Goal: Task Accomplishment & Management: Manage account settings

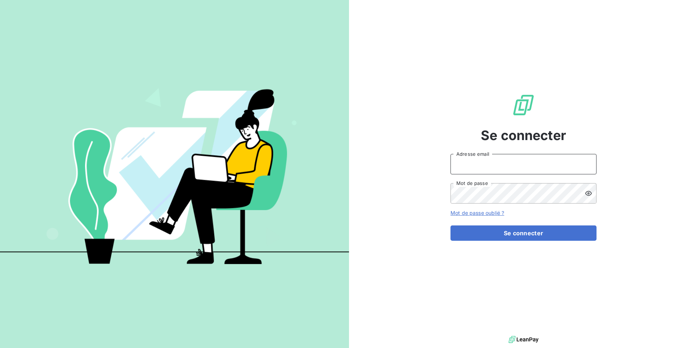
type input "[EMAIL_ADDRESS][DOMAIN_NAME]"
click at [586, 194] on icon at bounding box center [588, 193] width 7 height 7
click at [587, 194] on icon at bounding box center [588, 193] width 7 height 7
drag, startPoint x: 453, startPoint y: 50, endPoint x: 456, endPoint y: 51, distance: 3.8
click at [453, 50] on div "Se connecter [EMAIL_ADDRESS][DOMAIN_NAME] Adresse email Mot de passe Mot de pas…" at bounding box center [523, 167] width 146 height 334
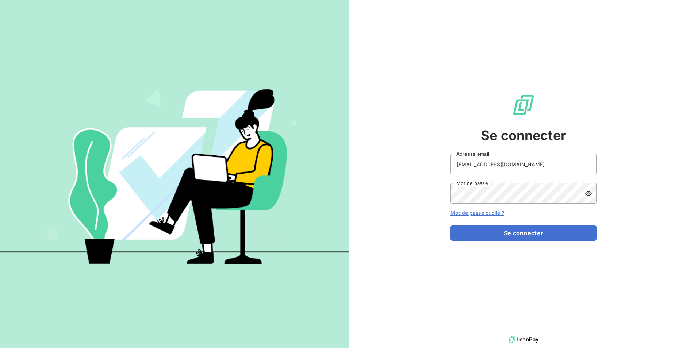
drag, startPoint x: 501, startPoint y: 1, endPoint x: 415, endPoint y: 52, distance: 99.4
click at [415, 52] on div "Se connecter [EMAIL_ADDRESS][DOMAIN_NAME] Adresse email Mot de passe Mot de pas…" at bounding box center [523, 167] width 349 height 334
click at [518, 342] on img at bounding box center [524, 339] width 30 height 11
